Goal: Navigation & Orientation: Find specific page/section

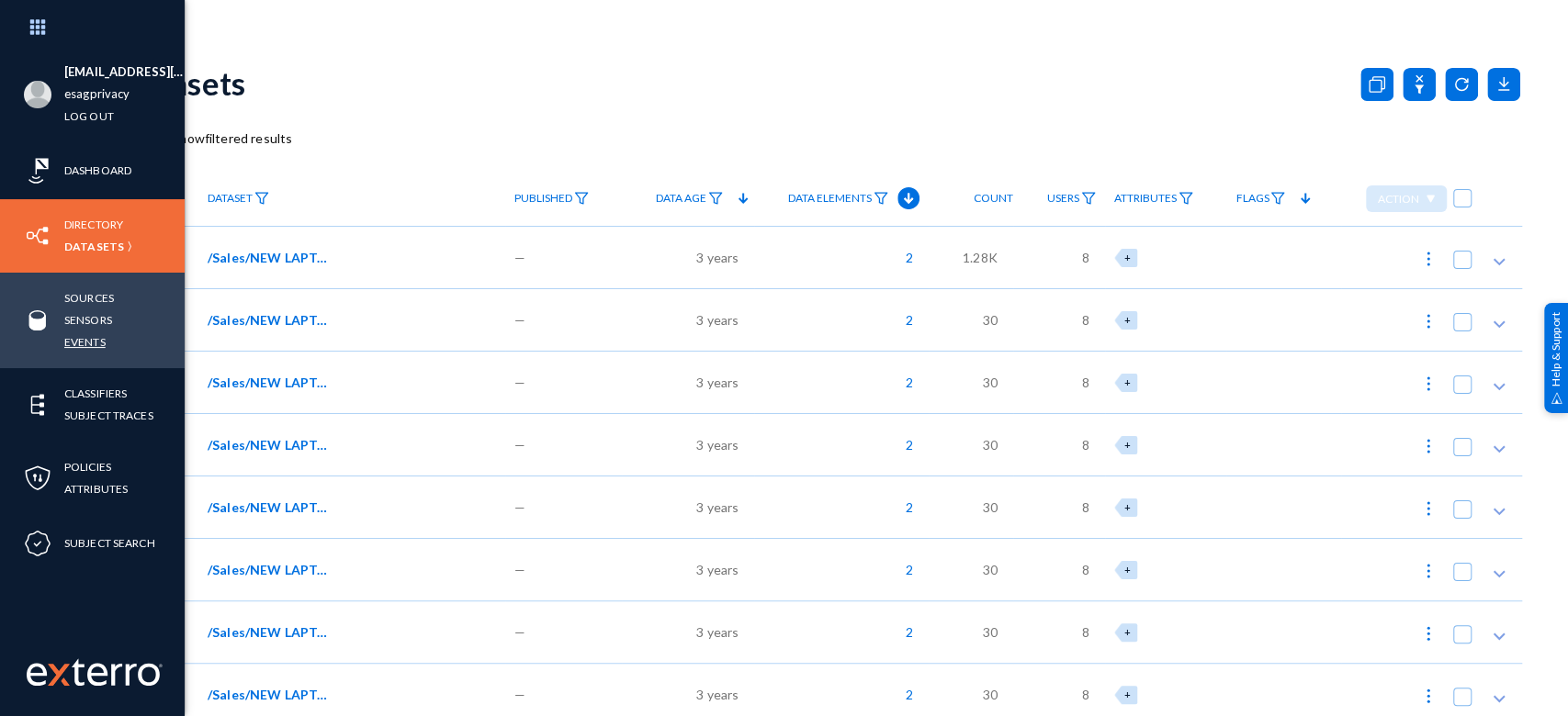
click at [74, 346] on link "Events" at bounding box center [85, 342] width 41 height 22
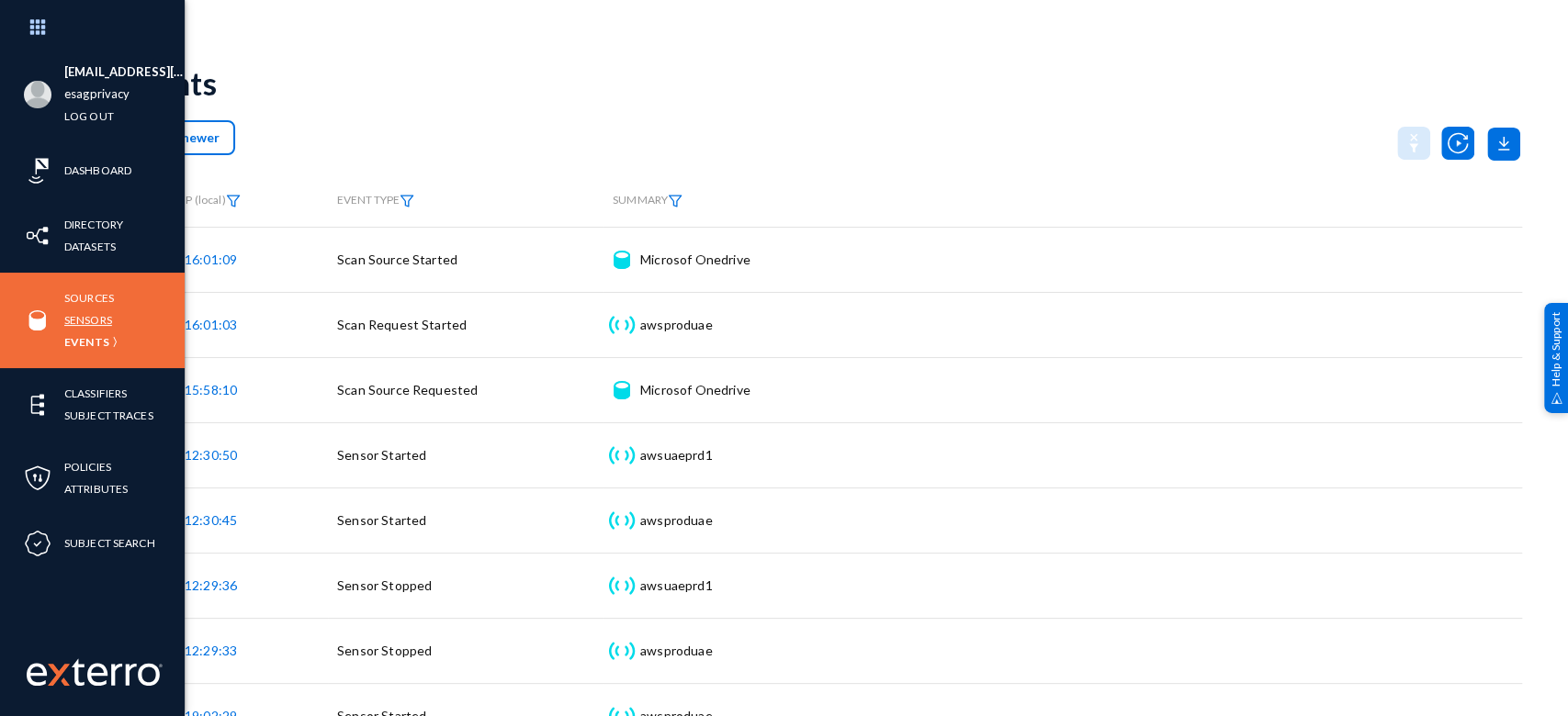
click at [89, 318] on link "Sensors" at bounding box center [88, 320] width 48 height 22
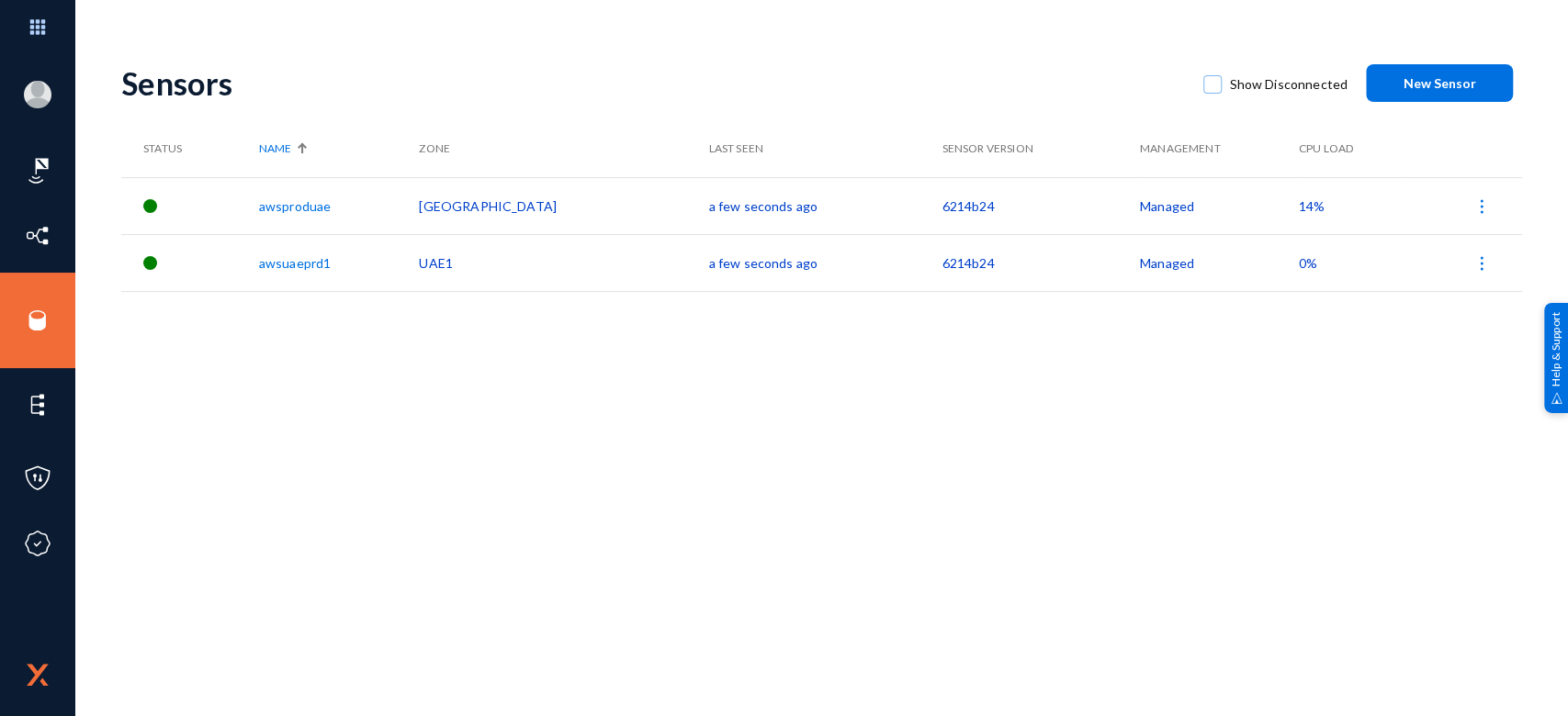
click at [1299, 212] on span "14%" at bounding box center [1311, 206] width 25 height 16
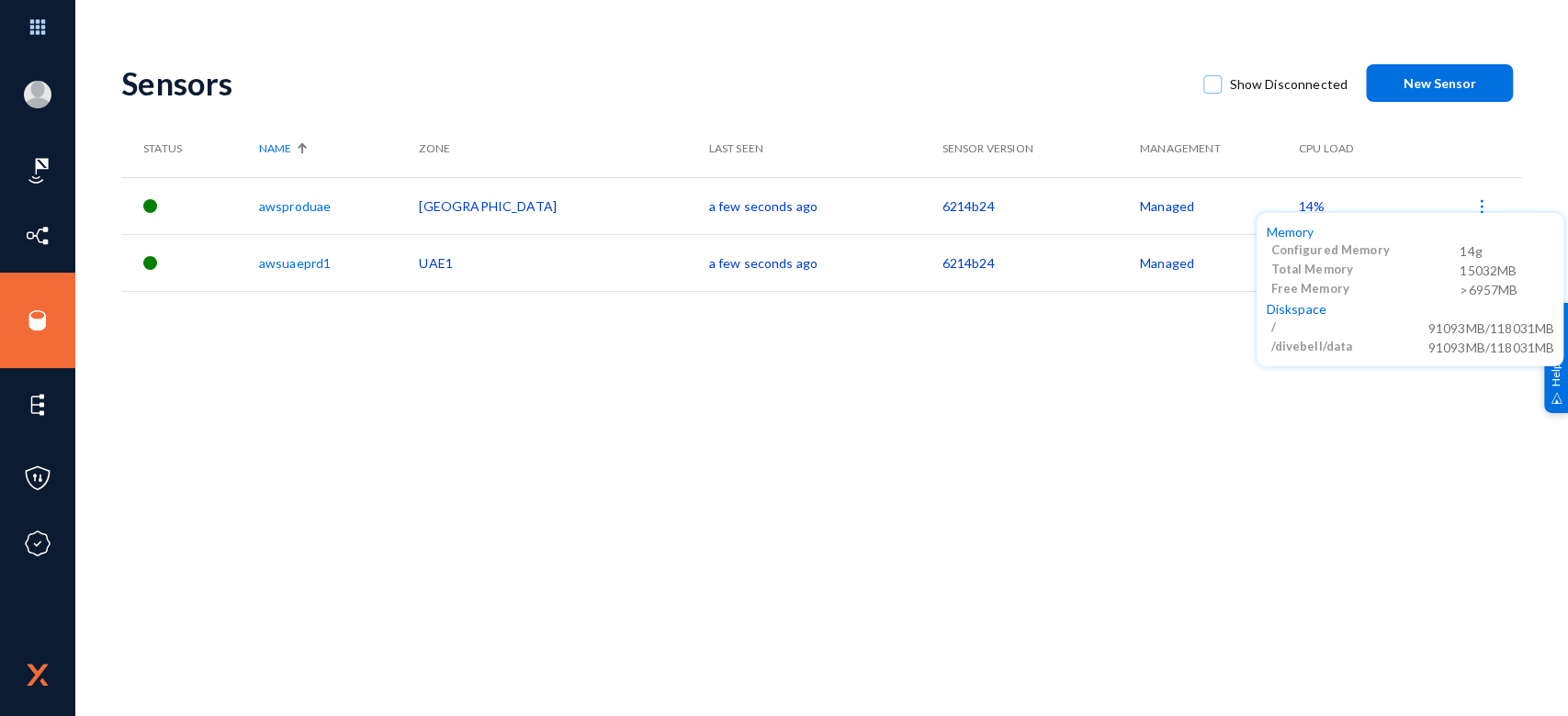
click at [972, 395] on div at bounding box center [784, 358] width 1568 height 716
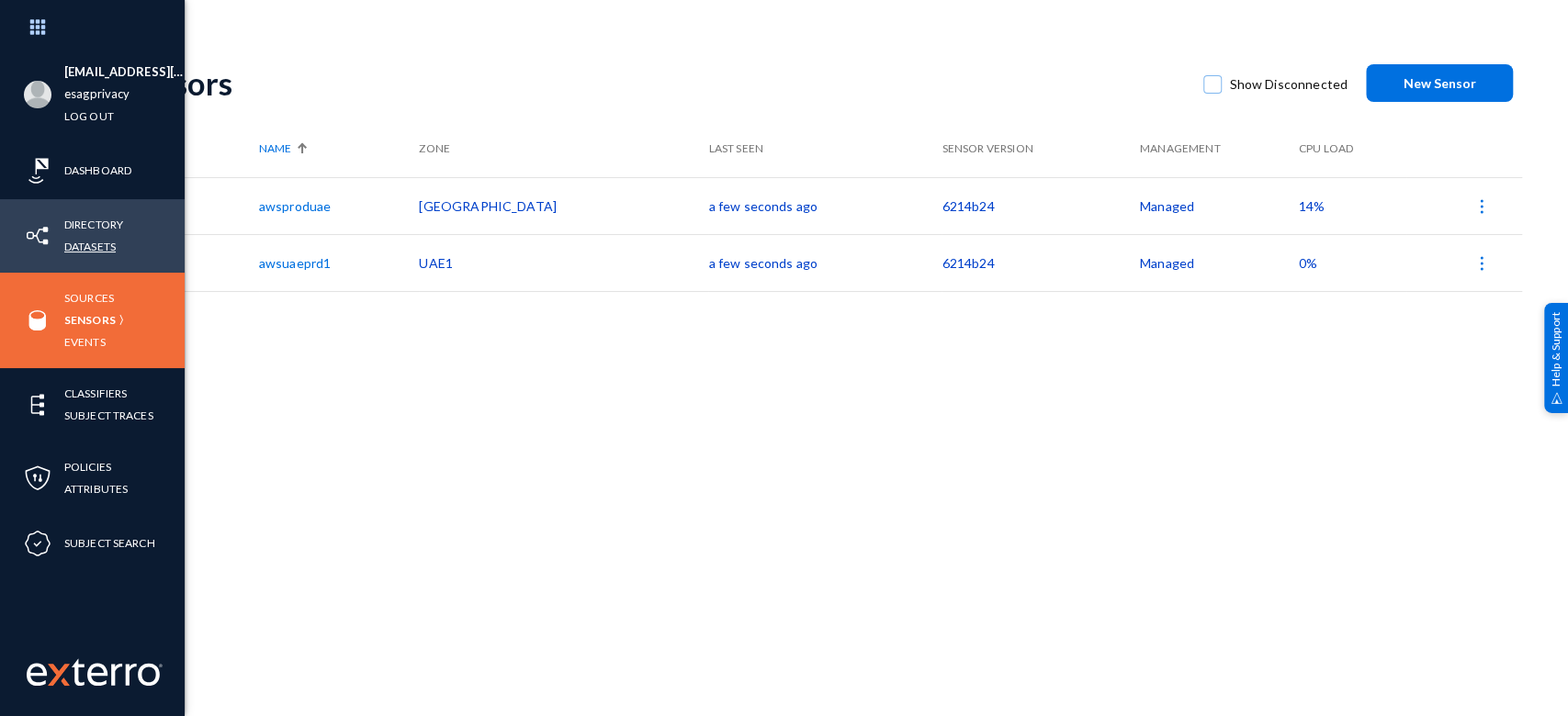
click at [100, 236] on link "Datasets" at bounding box center [90, 246] width 52 height 22
